Goal: Transaction & Acquisition: Book appointment/travel/reservation

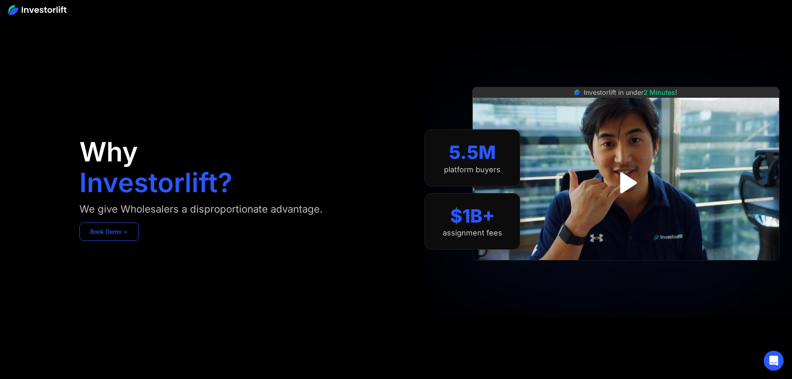
click at [139, 241] on link "Book Demo ➢" at bounding box center [108, 232] width 59 height 18
